Goal: Navigation & Orientation: Find specific page/section

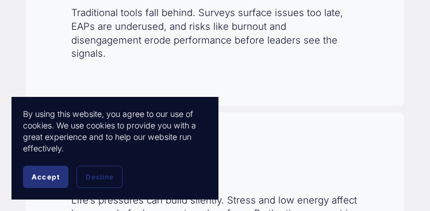
scroll to position [460, 0]
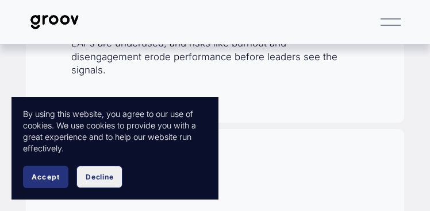
click at [106, 179] on span "Decline" at bounding box center [100, 177] width 28 height 9
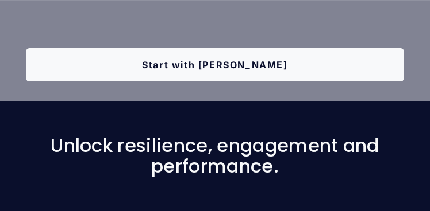
scroll to position [1346, 0]
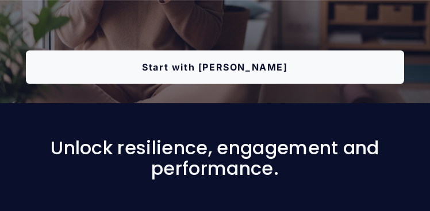
click at [189, 56] on link "Start with Groov" at bounding box center [215, 67] width 378 height 33
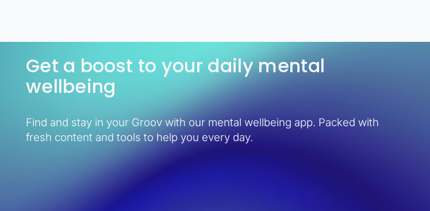
scroll to position [2531, 0]
